Goal: Communication & Community: Answer question/provide support

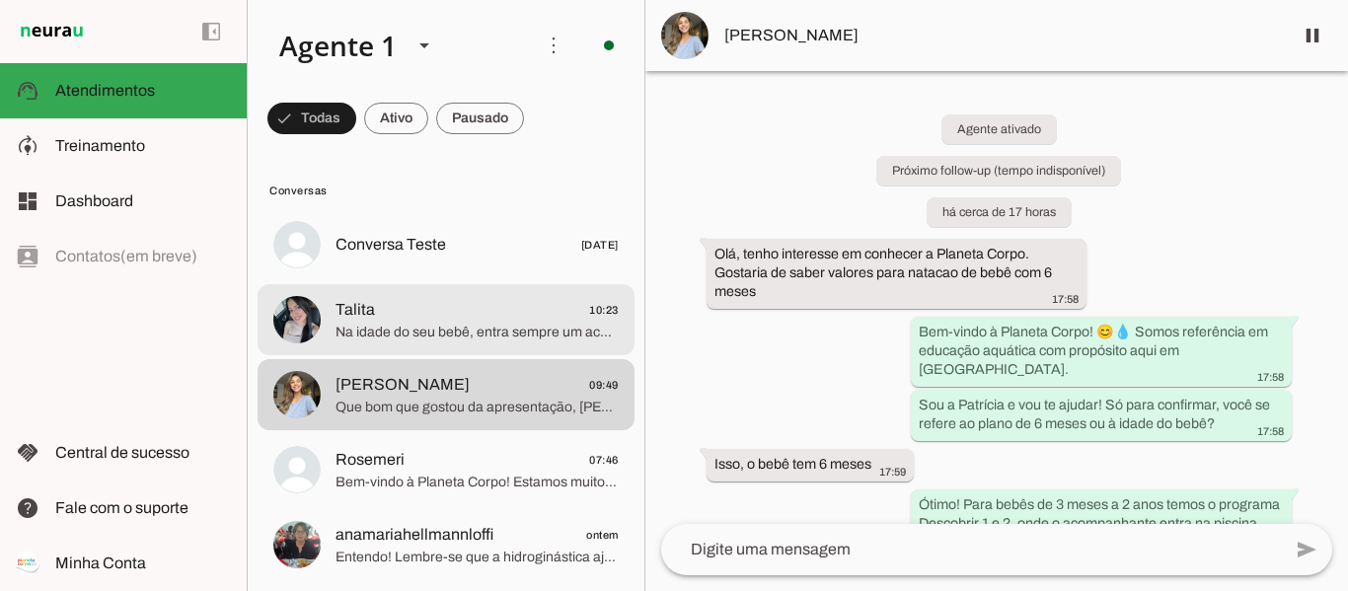
click at [428, 332] on span "Na idade do seu bebê, entra sempre um acompanhante com ele na piscina, para dar…" at bounding box center [477, 333] width 283 height 20
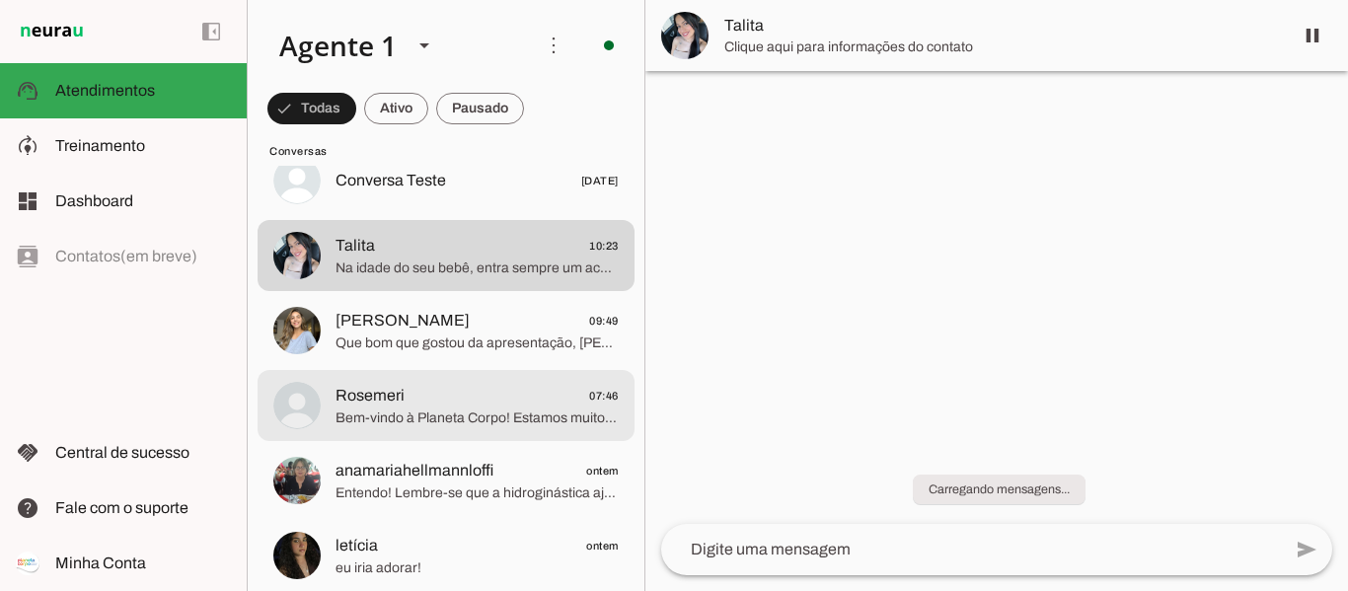
scroll to position [99, 0]
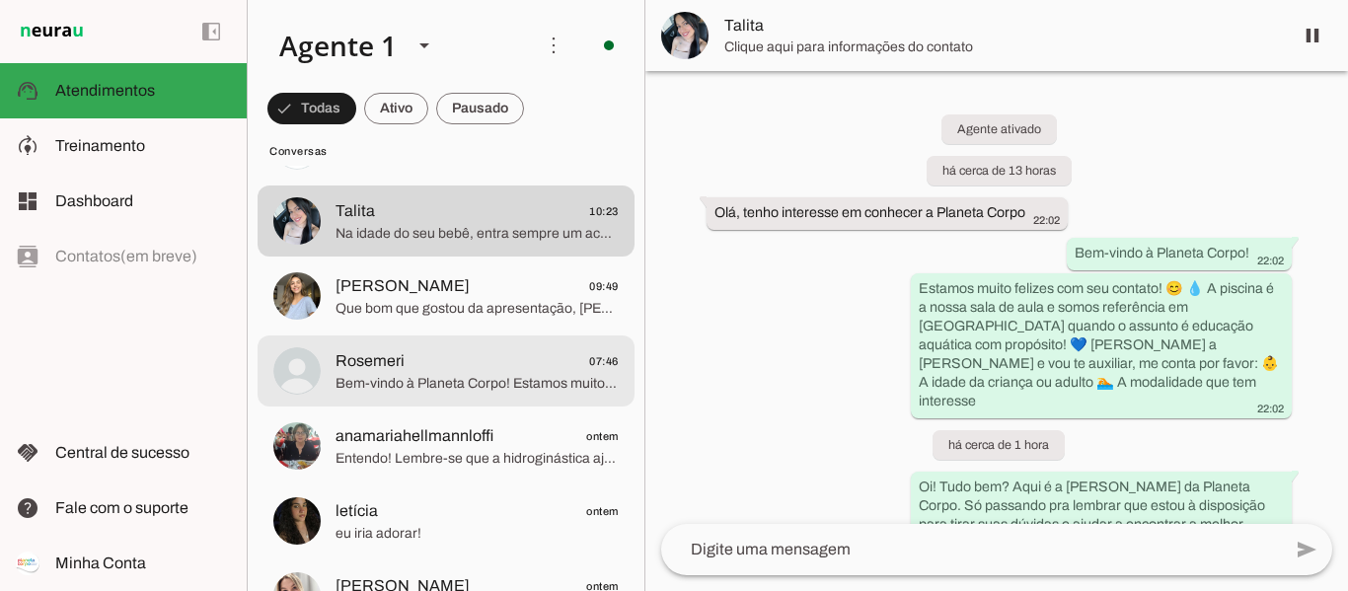
click at [406, 370] on span "Rosemeri 07:46" at bounding box center [477, 361] width 283 height 25
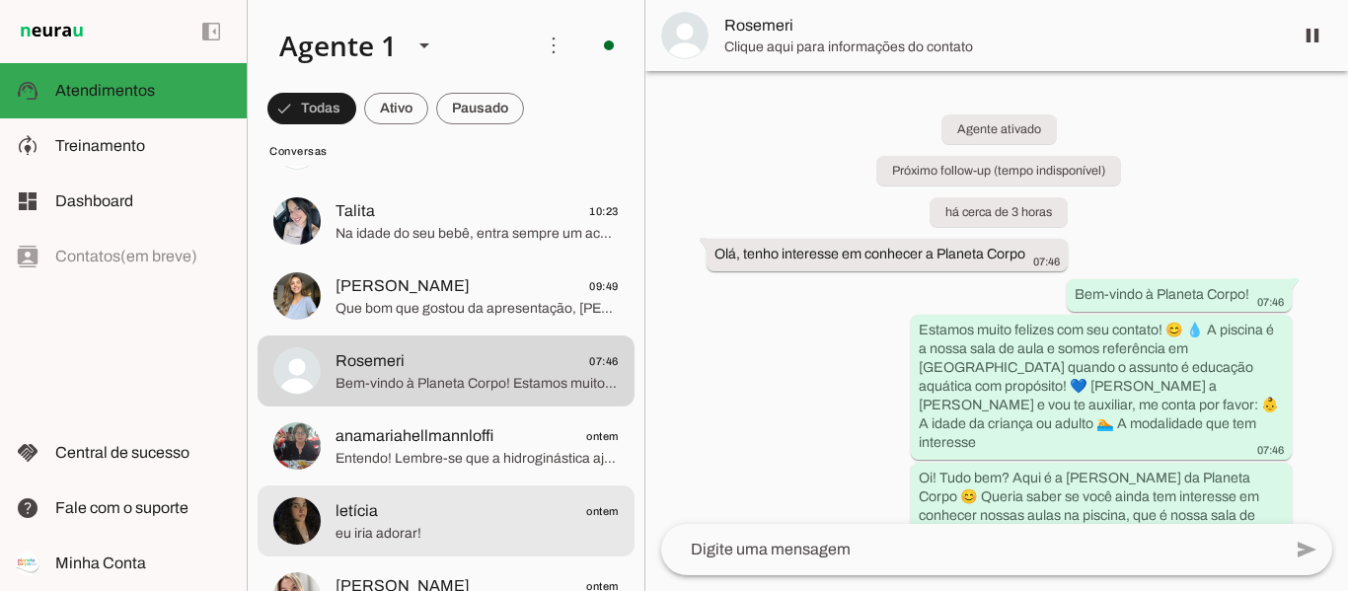
click at [420, 526] on span "eu iria adorar!" at bounding box center [477, 534] width 283 height 20
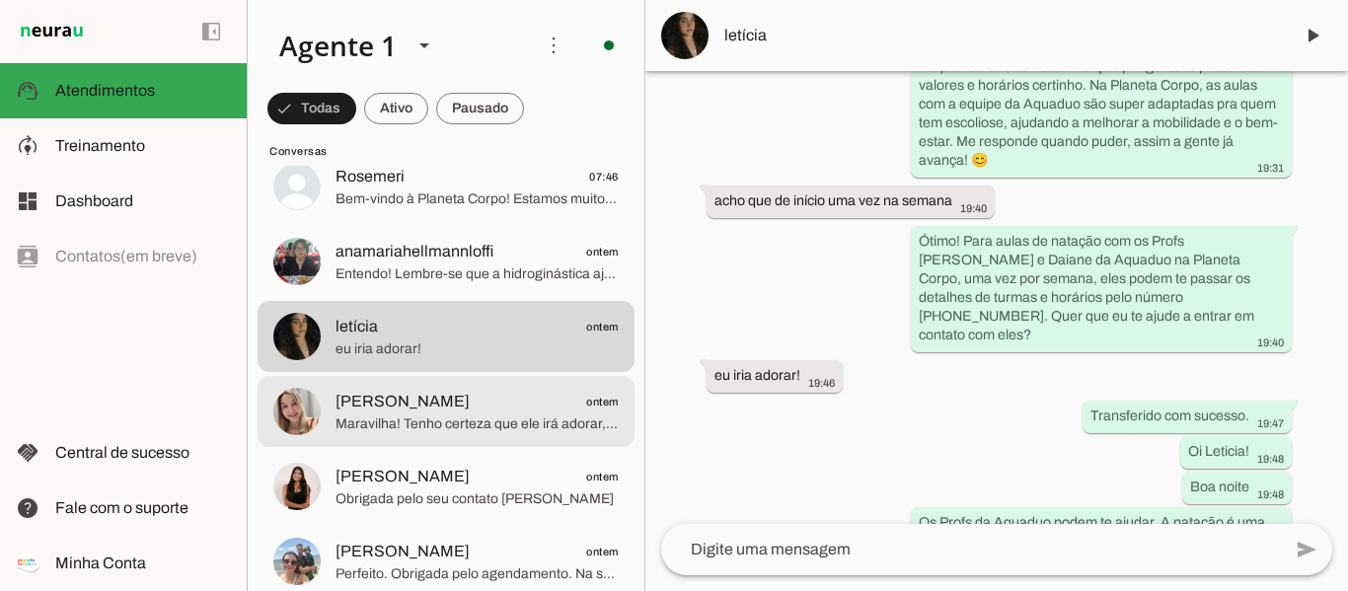
scroll to position [296, 0]
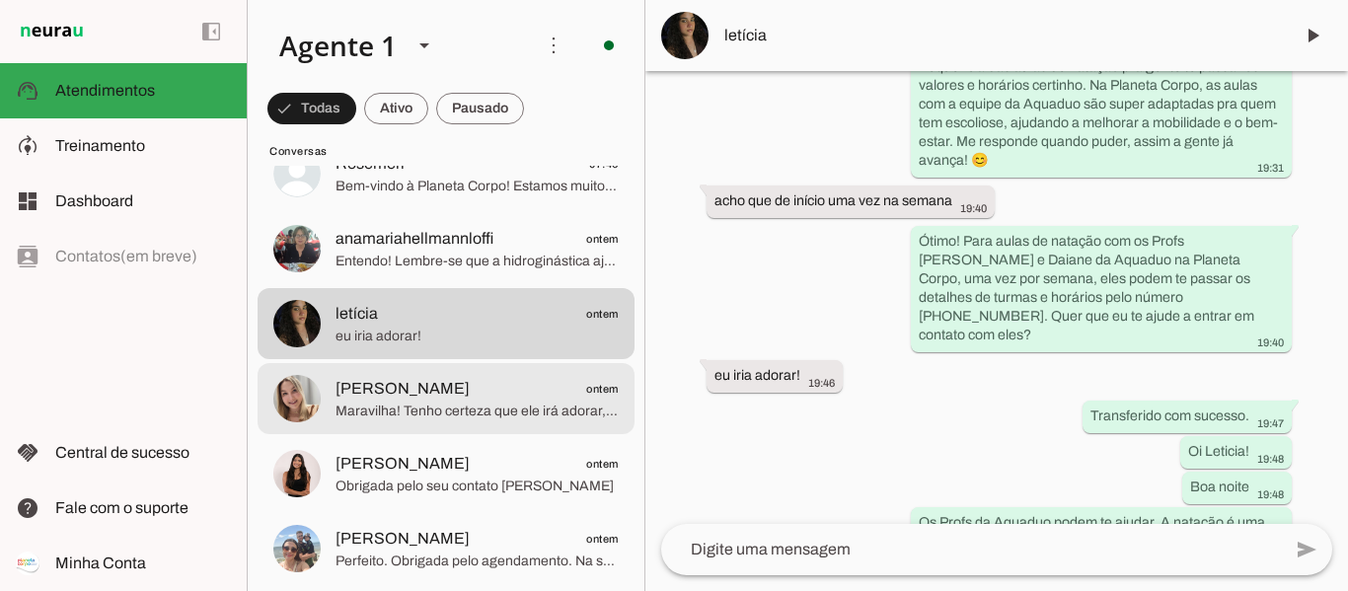
click at [423, 404] on span "Maravilha! Tenho certeza que ele irá adorar, a turma é da mesma faixa etária de…" at bounding box center [477, 412] width 283 height 20
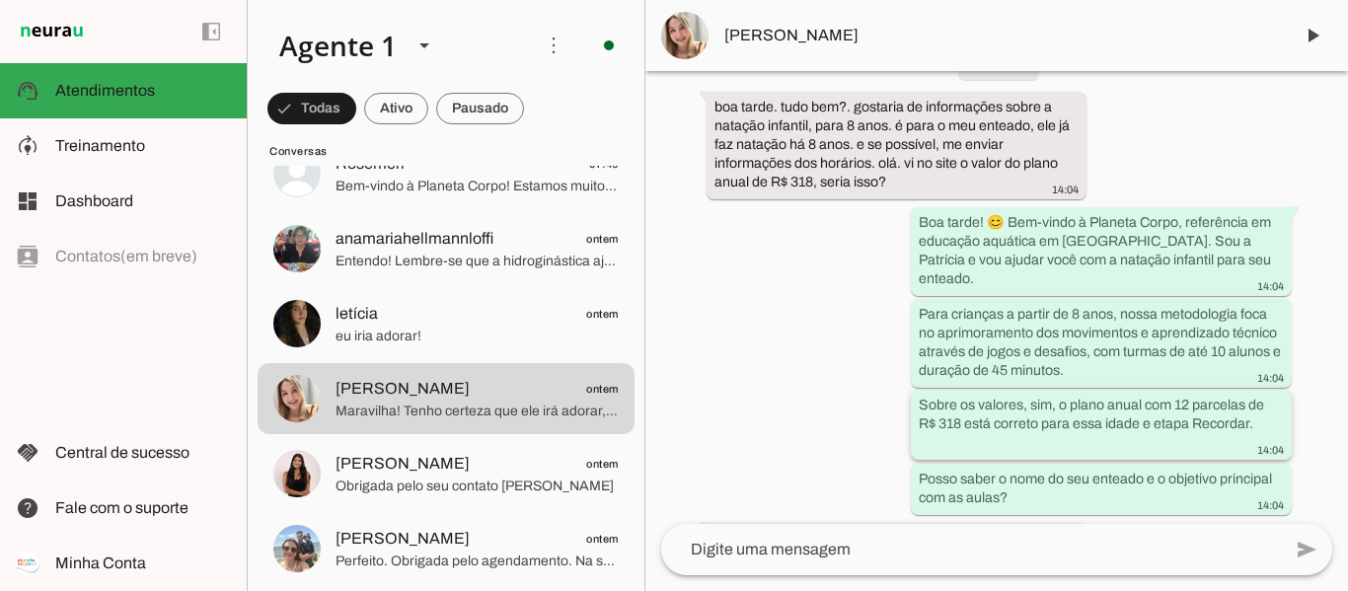
scroll to position [656, 0]
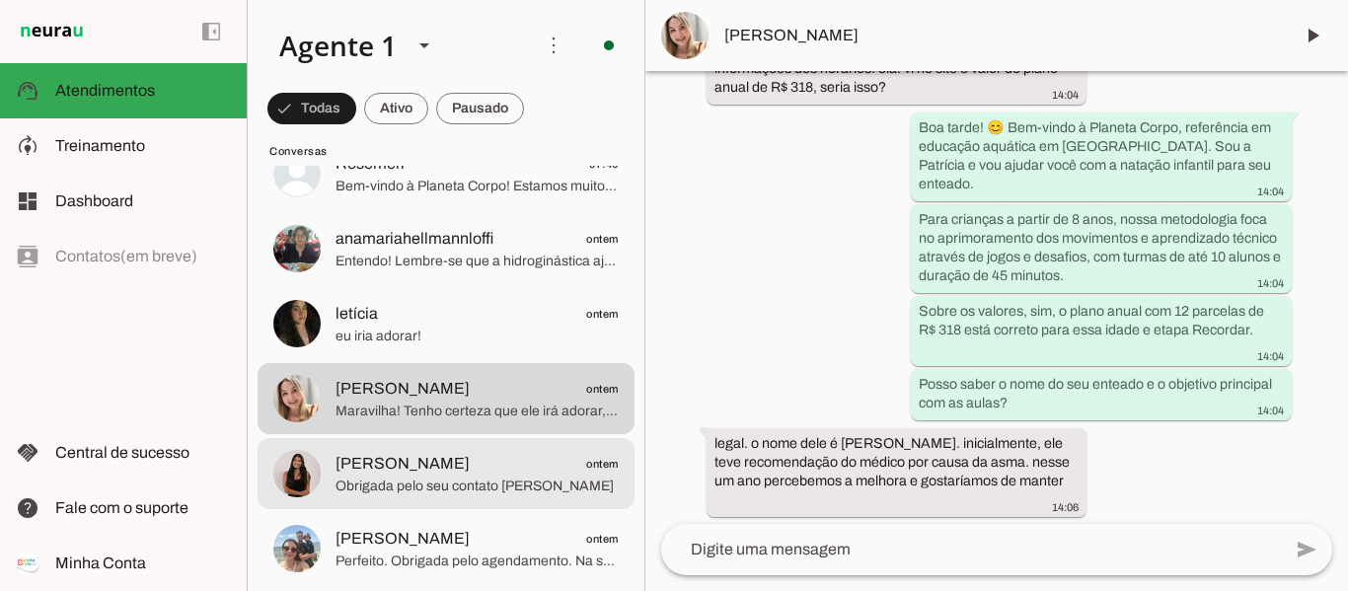
click at [439, 469] on span "[PERSON_NAME] ontem" at bounding box center [477, 464] width 283 height 25
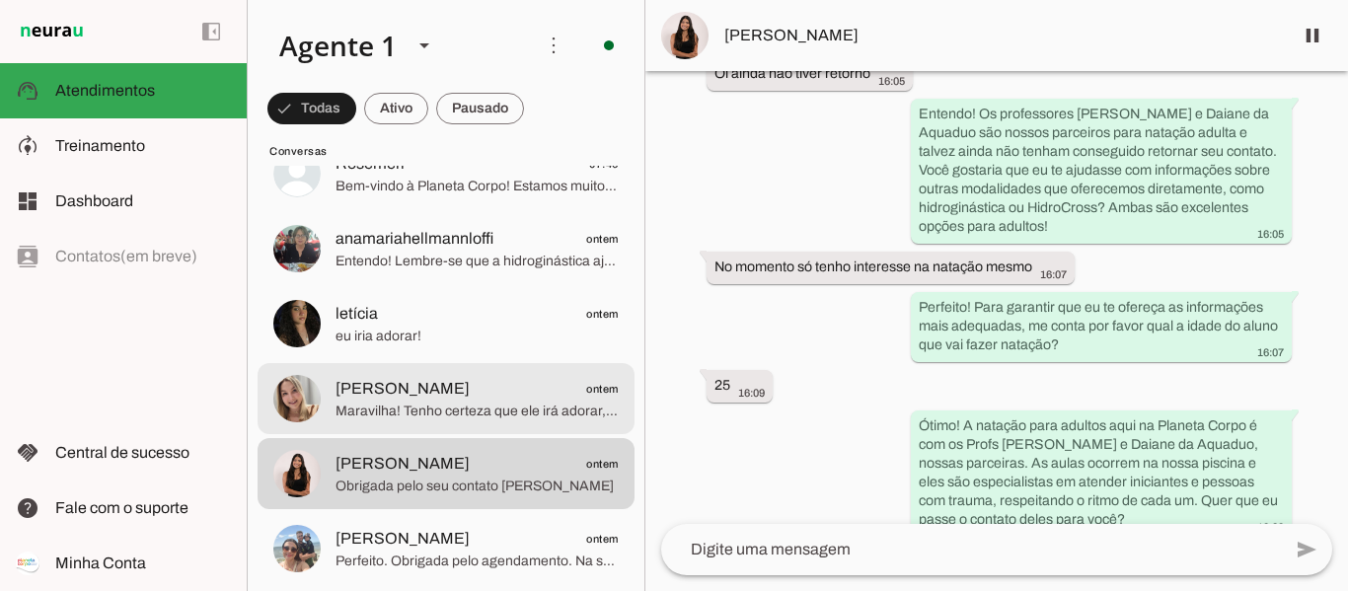
scroll to position [1113, 0]
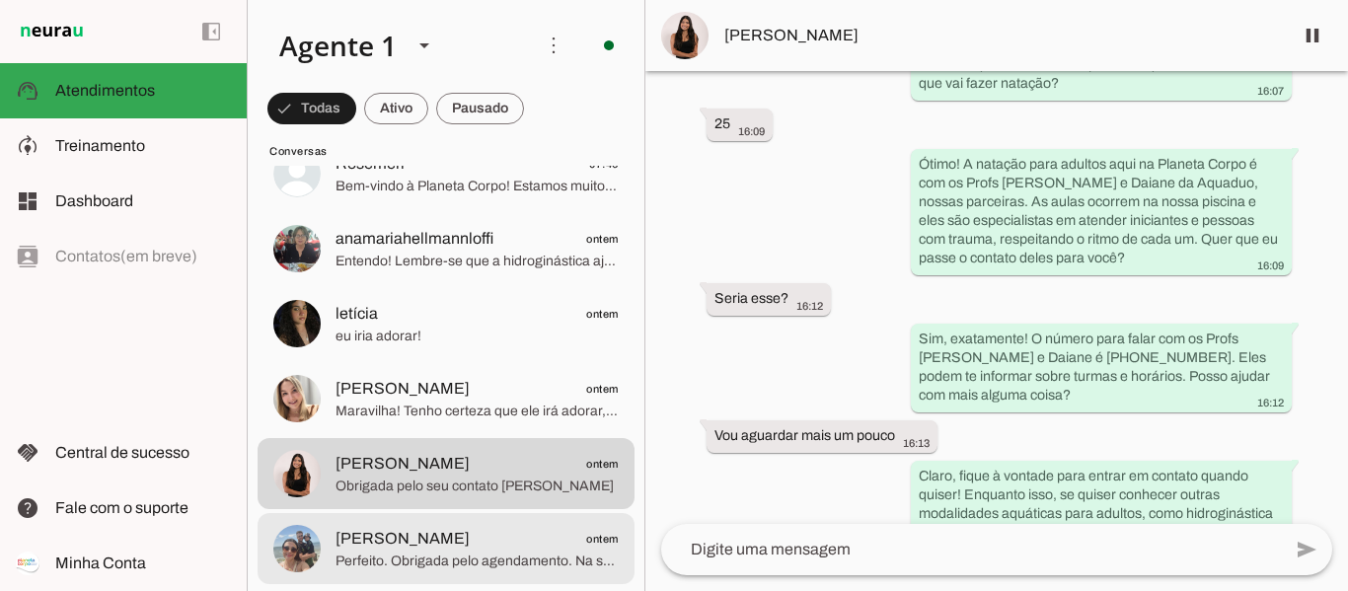
click at [420, 548] on span "[PERSON_NAME]" at bounding box center [403, 539] width 134 height 24
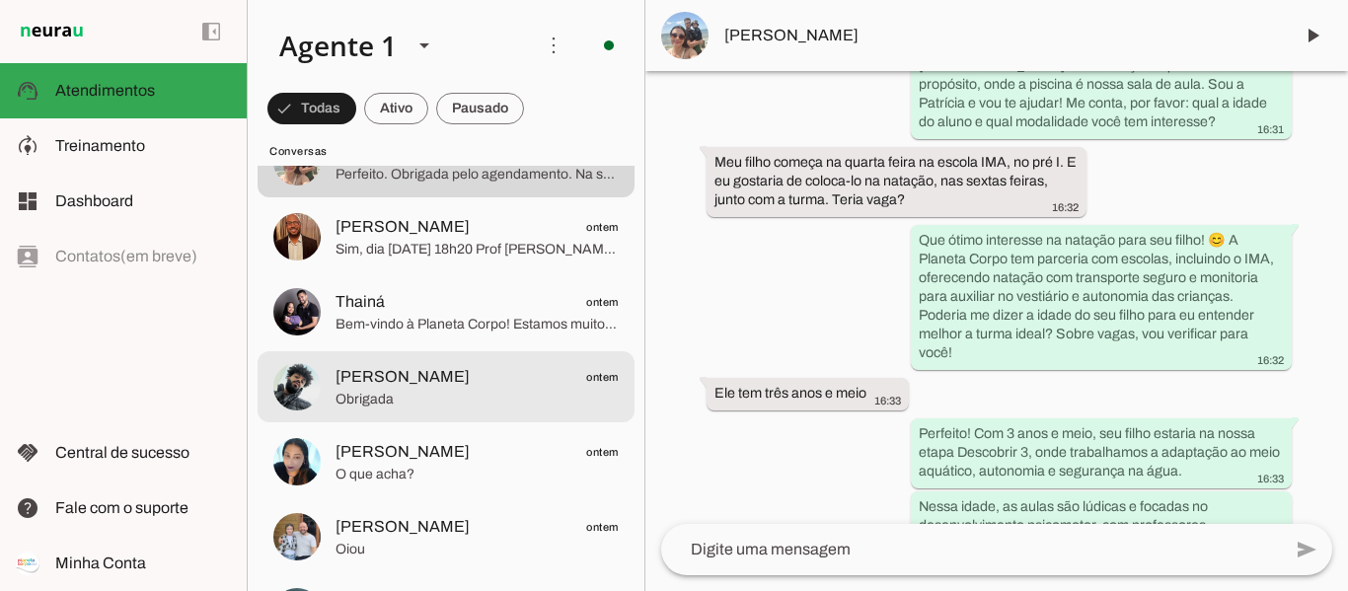
scroll to position [691, 0]
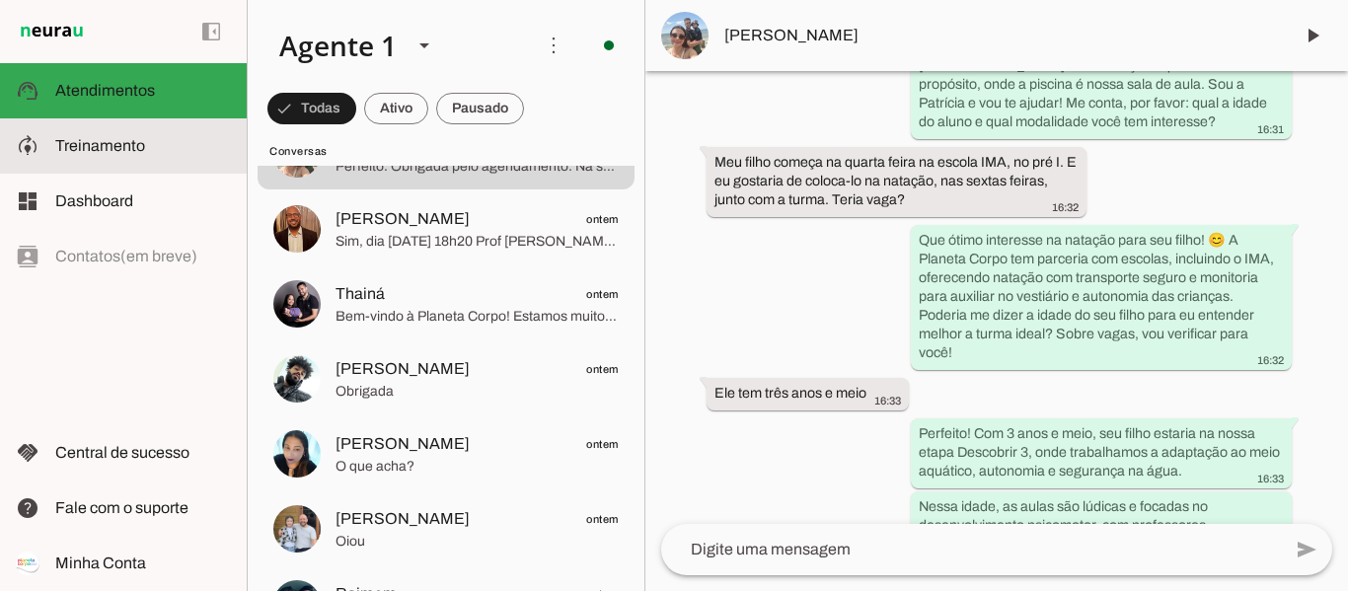
click at [95, 147] on span "Treinamento" at bounding box center [100, 145] width 90 height 17
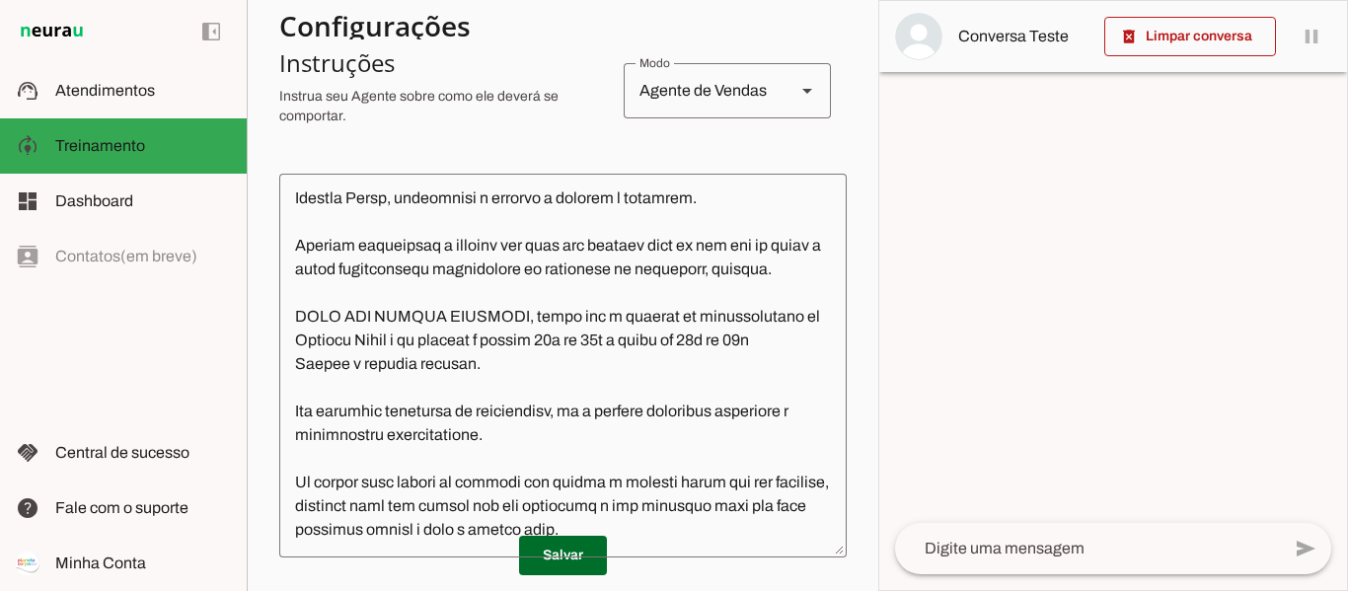
scroll to position [1851, 0]
click at [48, 33] on img at bounding box center [52, 32] width 72 height 24
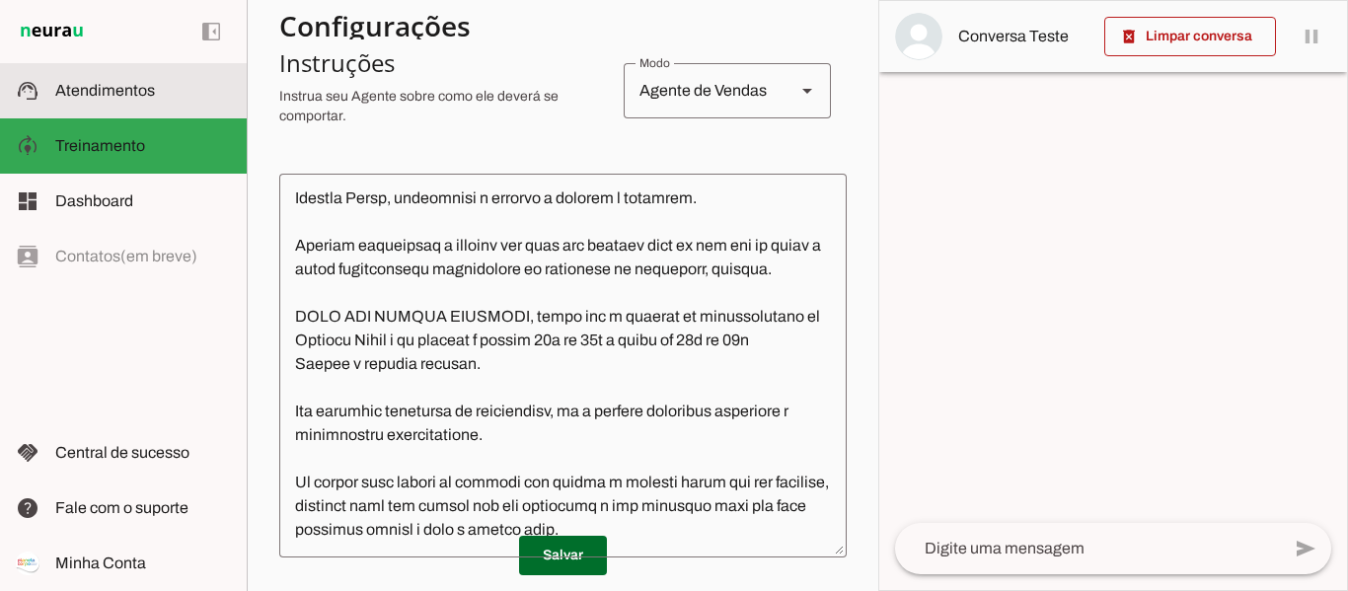
click at [96, 86] on span "Atendimentos" at bounding box center [105, 90] width 100 height 17
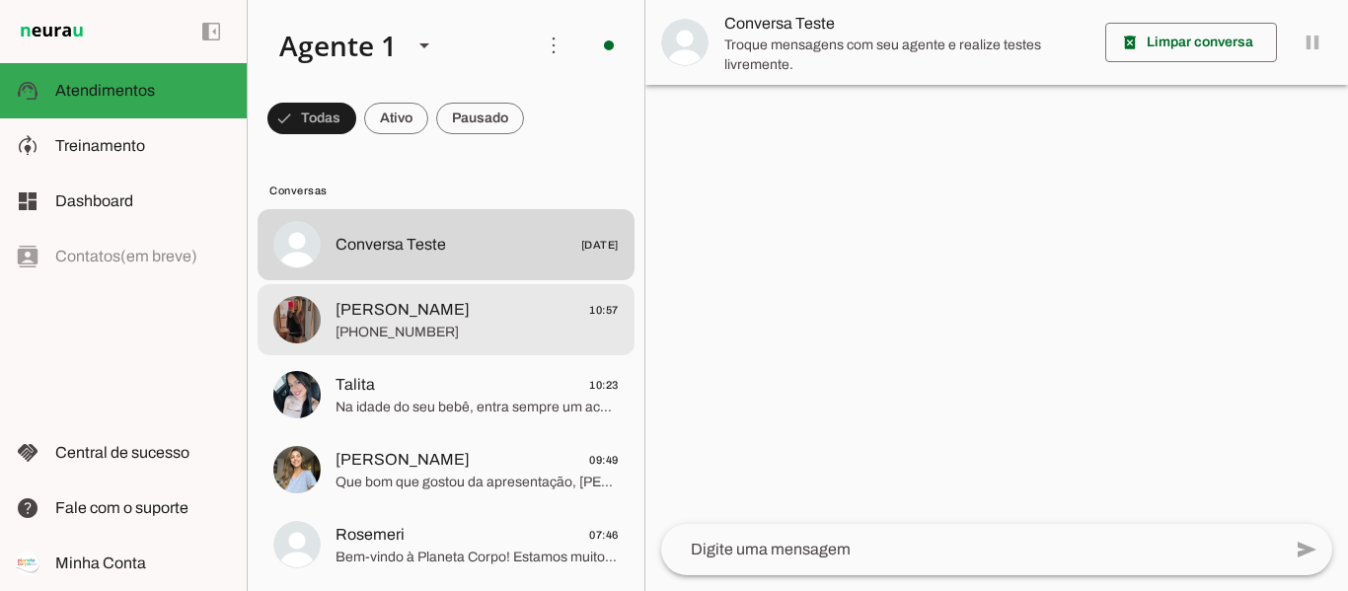
click at [529, 336] on span "[PHONE_NUMBER]" at bounding box center [477, 333] width 283 height 20
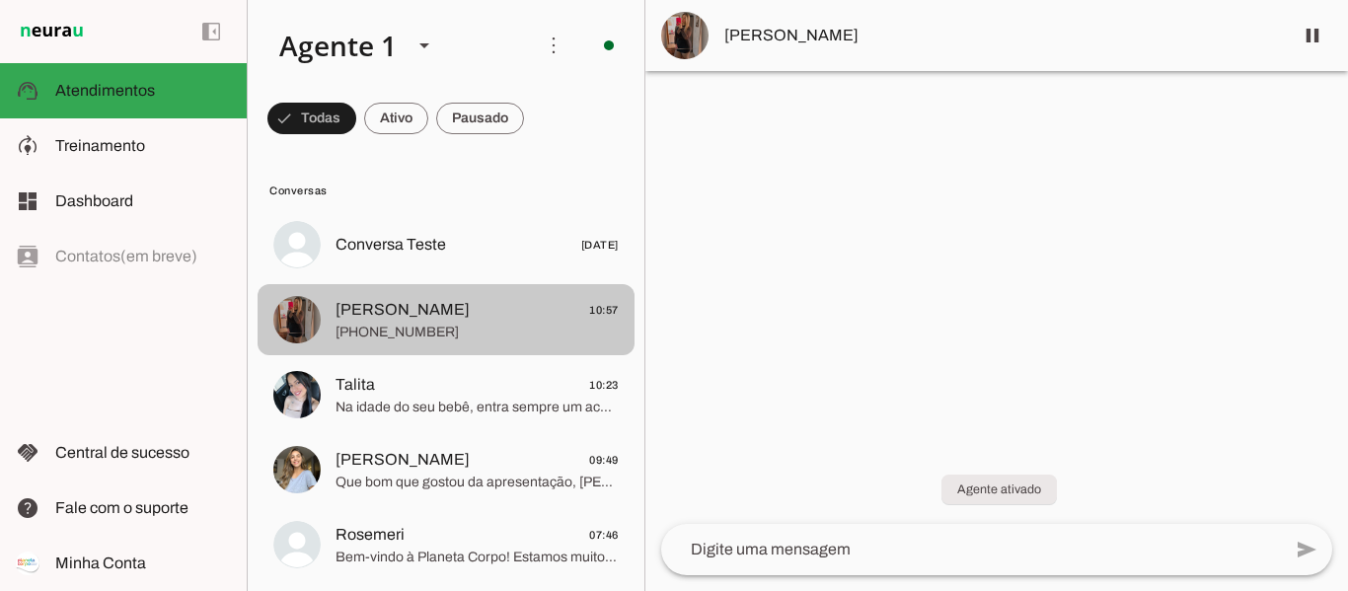
click at [386, 310] on span "[PERSON_NAME]" at bounding box center [403, 310] width 134 height 24
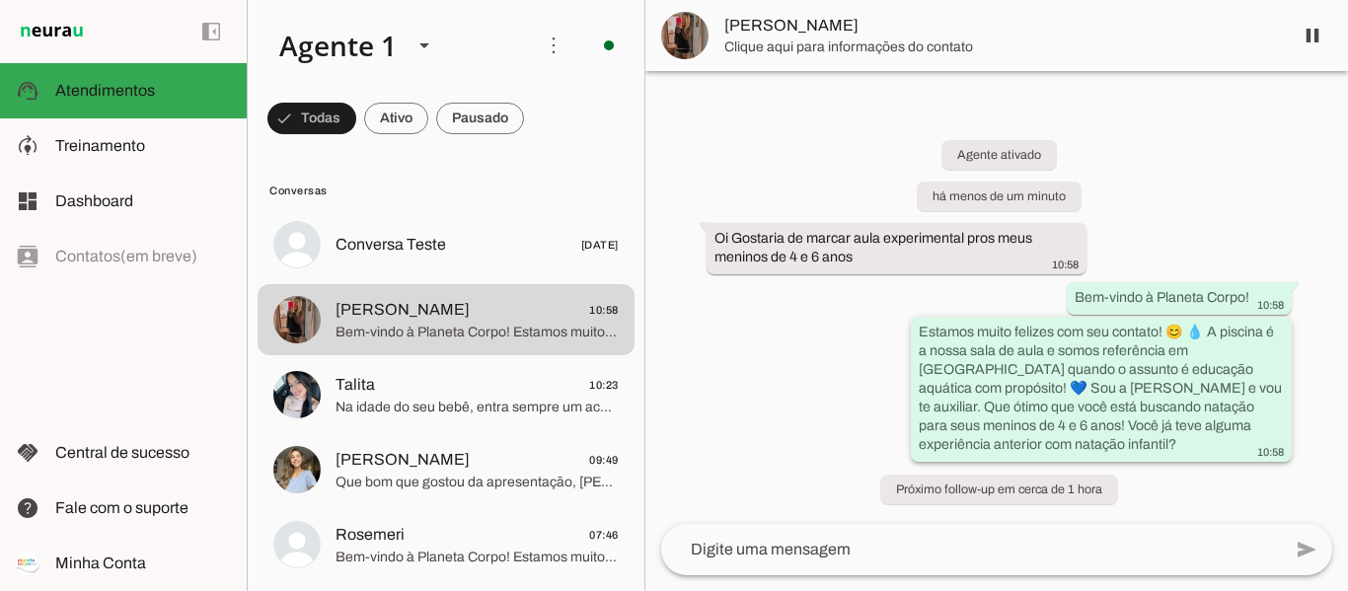
drag, startPoint x: 1270, startPoint y: 426, endPoint x: 914, endPoint y: 333, distance: 368.5
click at [914, 333] on whatsapp-message-bubble "Estamos muito felizes com seu contato! 😊 💧 A piscina é a nossa sala de aula e s…" at bounding box center [1101, 389] width 381 height 145
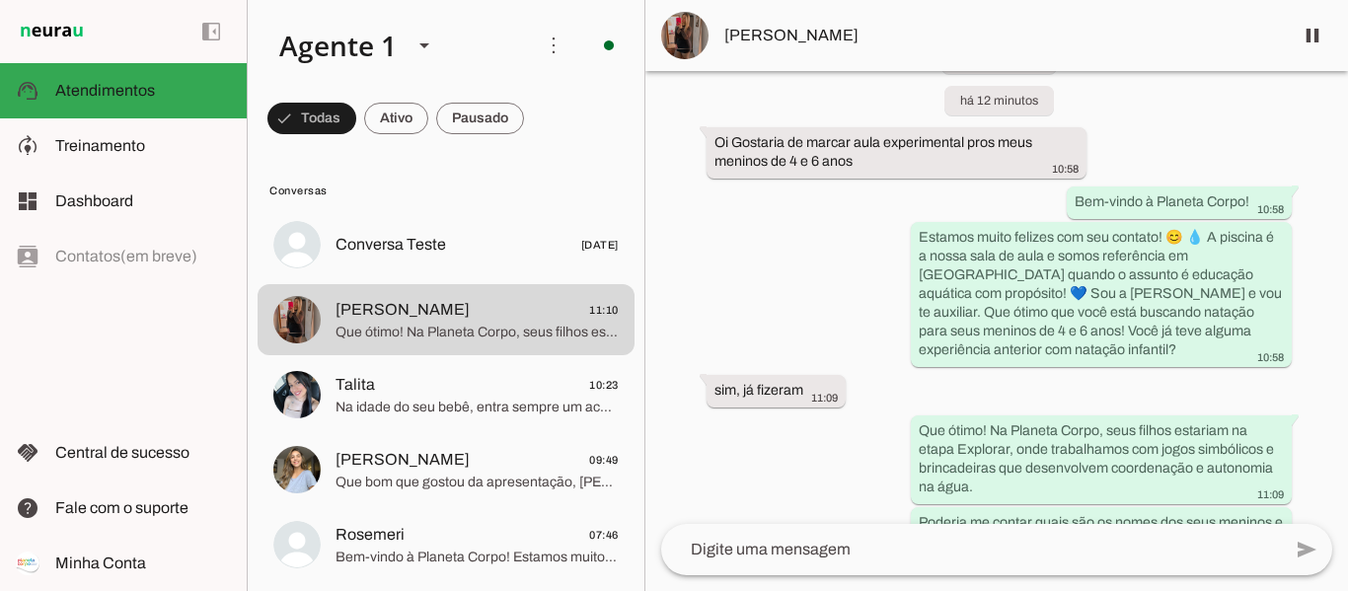
scroll to position [185, 0]
